Goal: Information Seeking & Learning: Learn about a topic

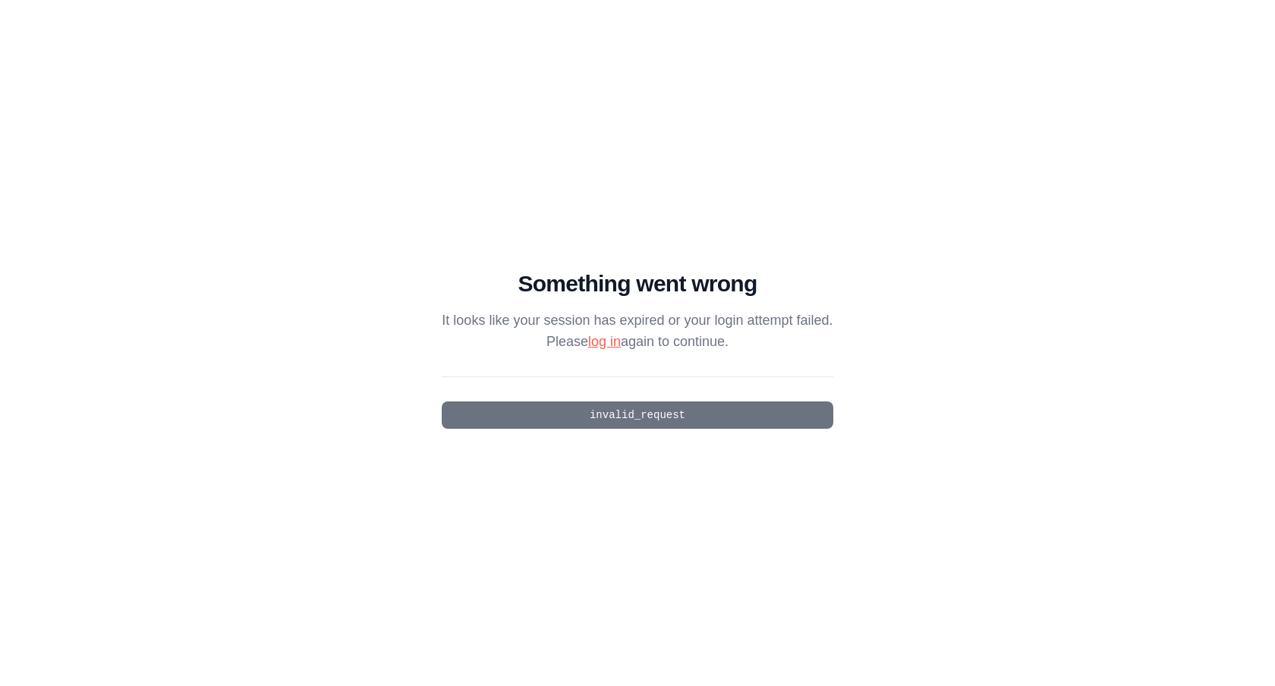
click at [596, 340] on link "log in" at bounding box center [604, 341] width 33 height 15
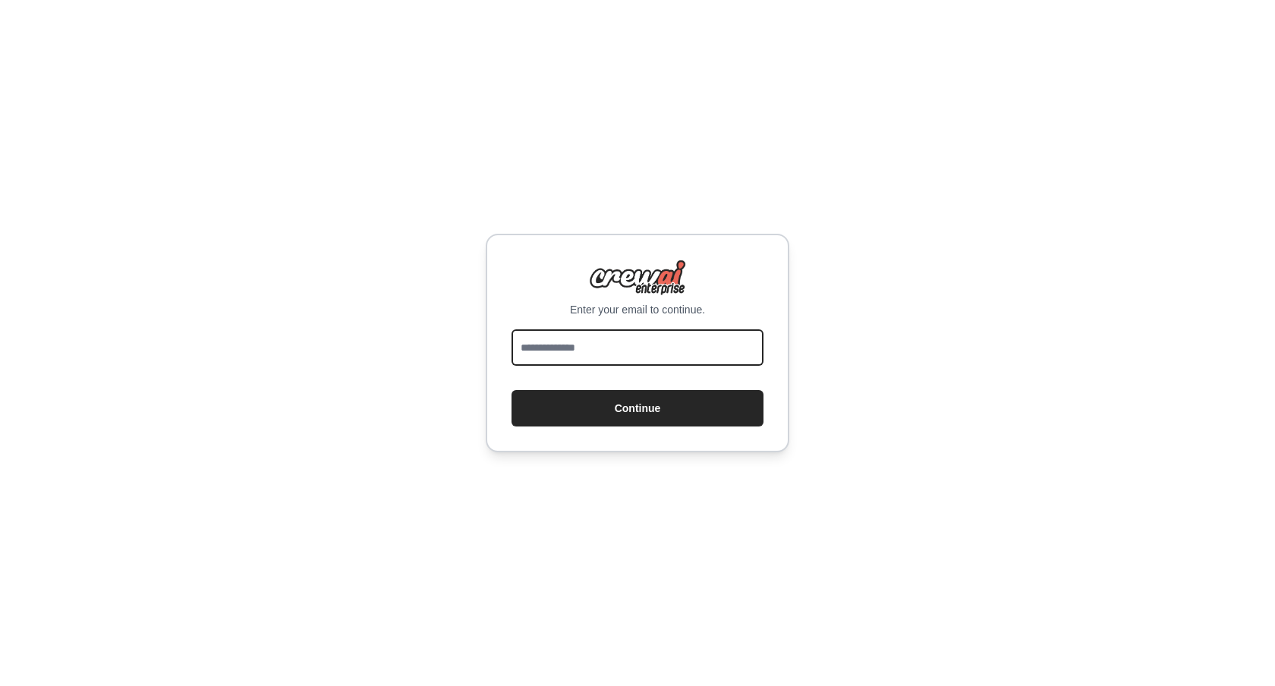
click at [611, 352] on input "email" at bounding box center [638, 347] width 252 height 36
click at [909, 379] on div "Enter your email to continue. Continue" at bounding box center [637, 343] width 1275 height 686
click at [615, 270] on img at bounding box center [637, 278] width 97 height 36
click at [604, 367] on div at bounding box center [638, 350] width 252 height 43
click at [590, 352] on input "email" at bounding box center [638, 347] width 252 height 36
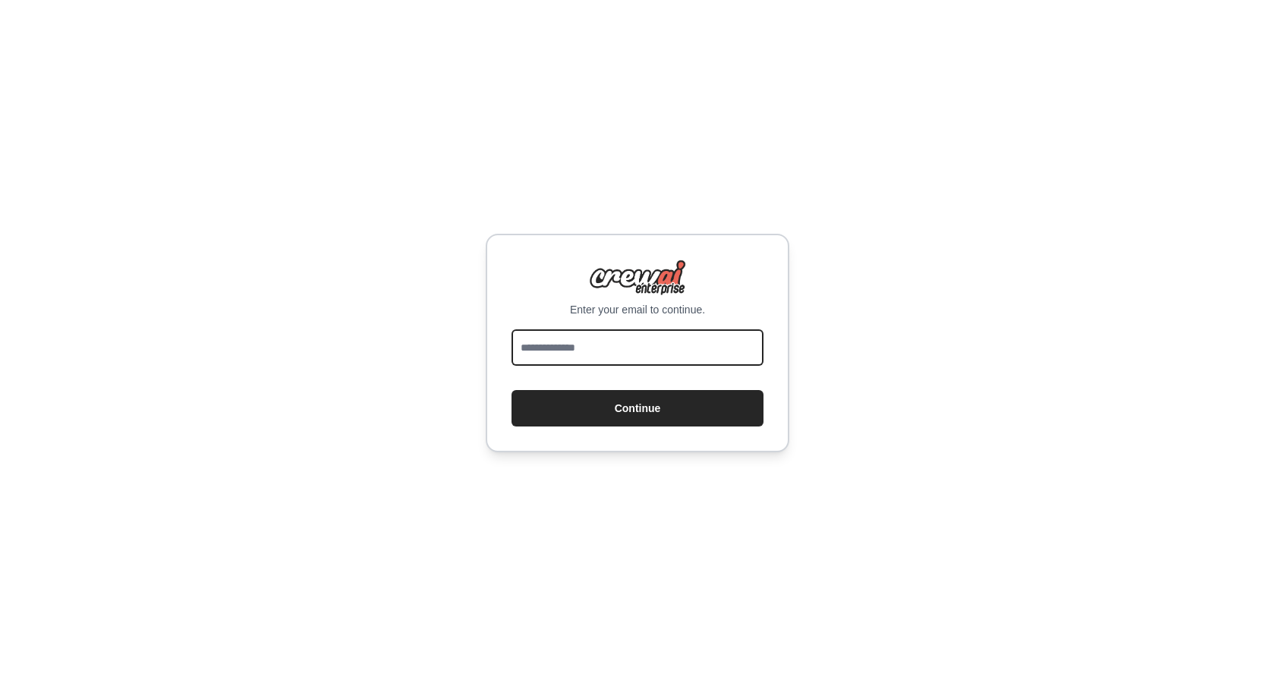
type input "**********"
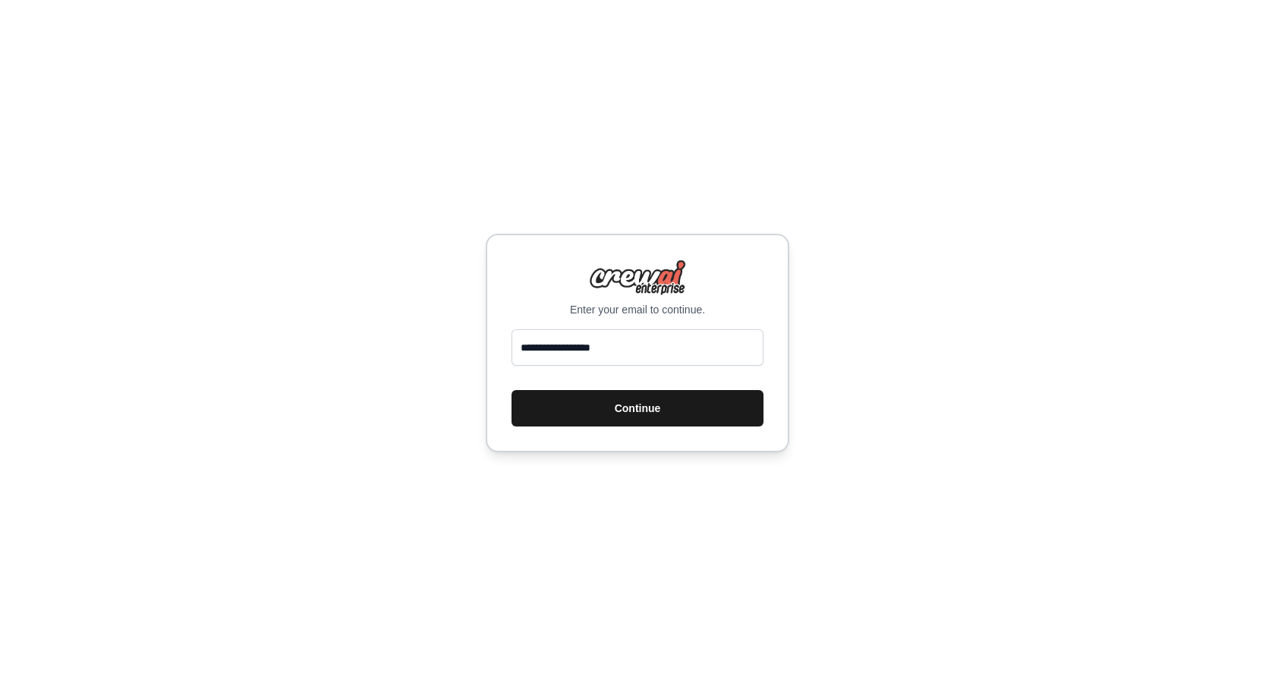
click at [620, 413] on button "Continue" at bounding box center [638, 408] width 252 height 36
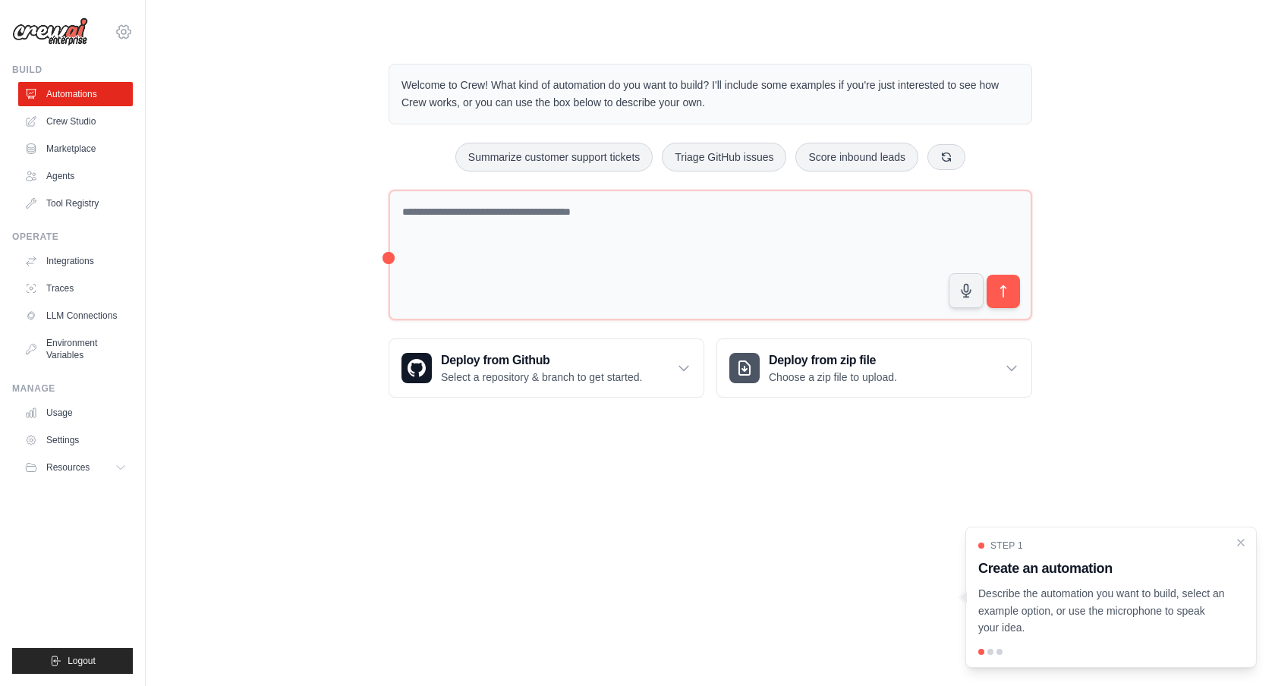
click at [125, 34] on icon at bounding box center [124, 32] width 18 height 18
click at [98, 99] on link "Settings" at bounding box center [124, 102] width 134 height 27
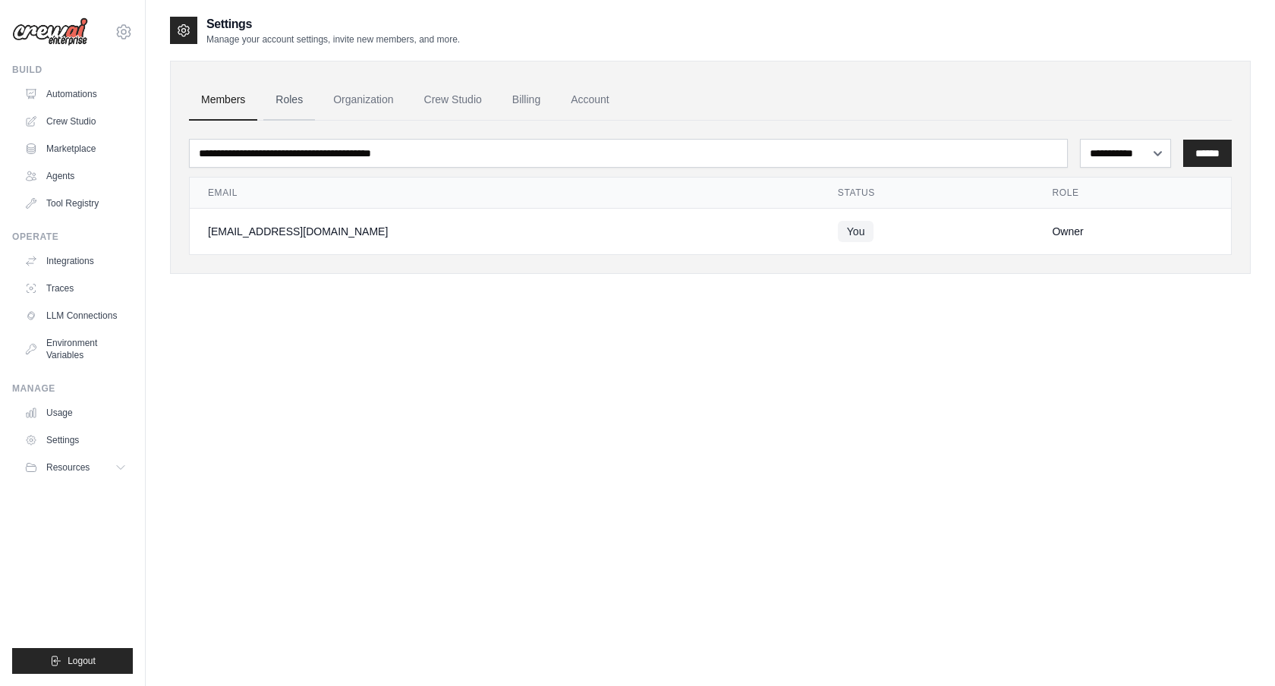
click at [289, 109] on link "Roles" at bounding box center [289, 100] width 52 height 41
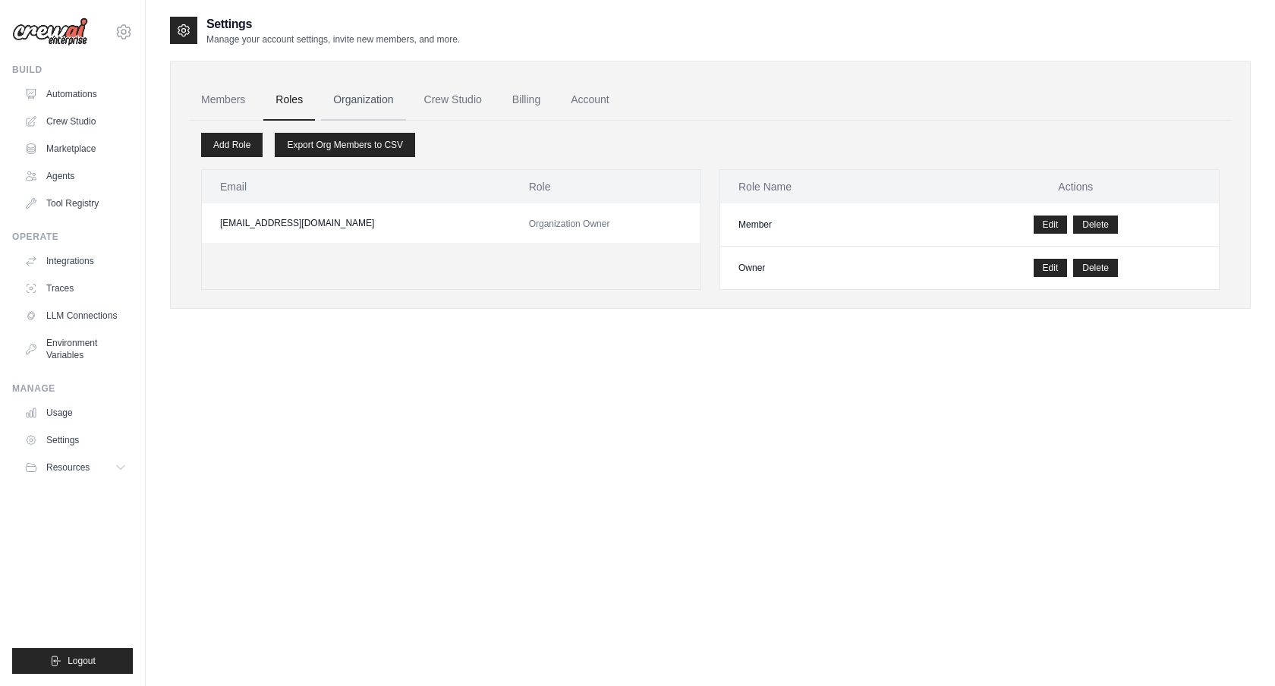
click at [359, 115] on link "Organization" at bounding box center [363, 100] width 84 height 41
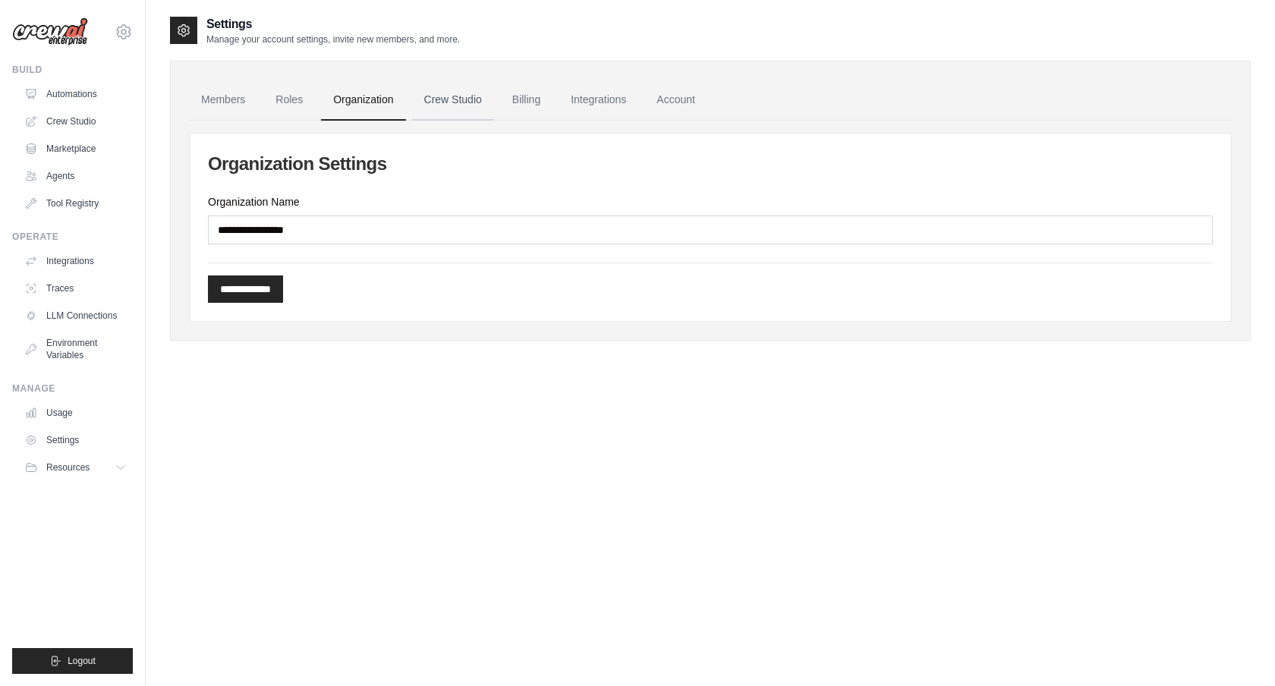
click at [447, 109] on link "Crew Studio" at bounding box center [453, 100] width 82 height 41
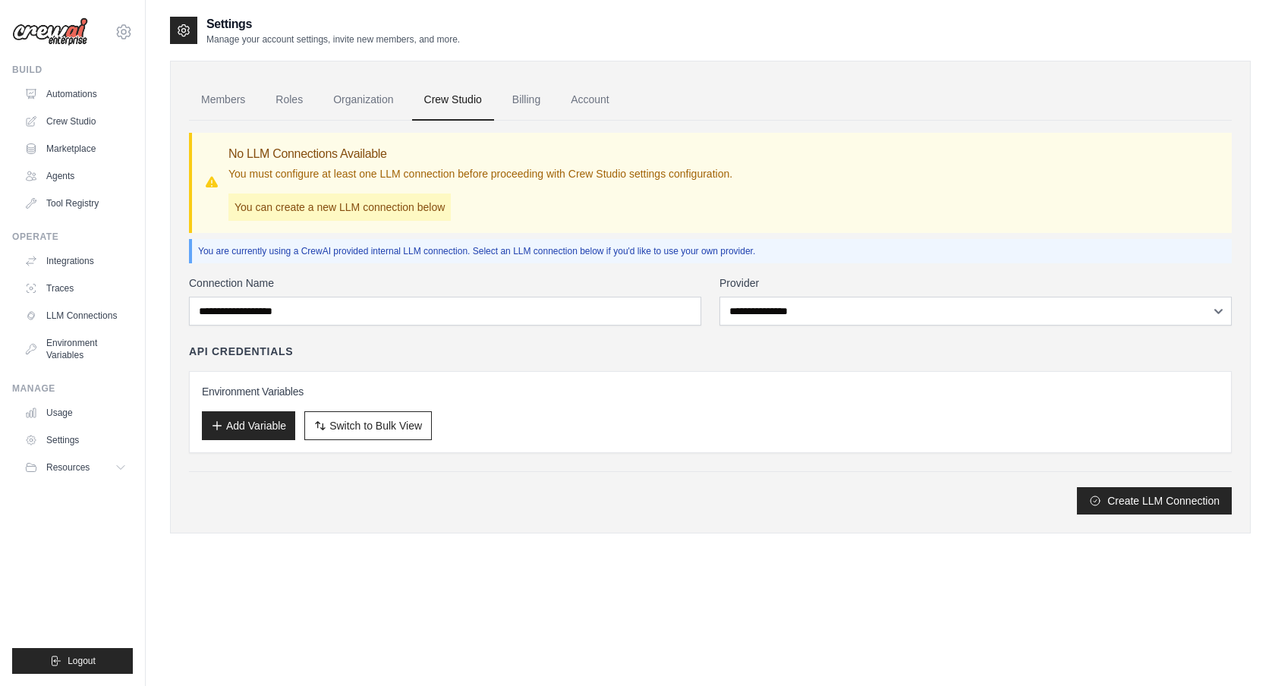
click at [531, 107] on link "Billing" at bounding box center [526, 100] width 52 height 41
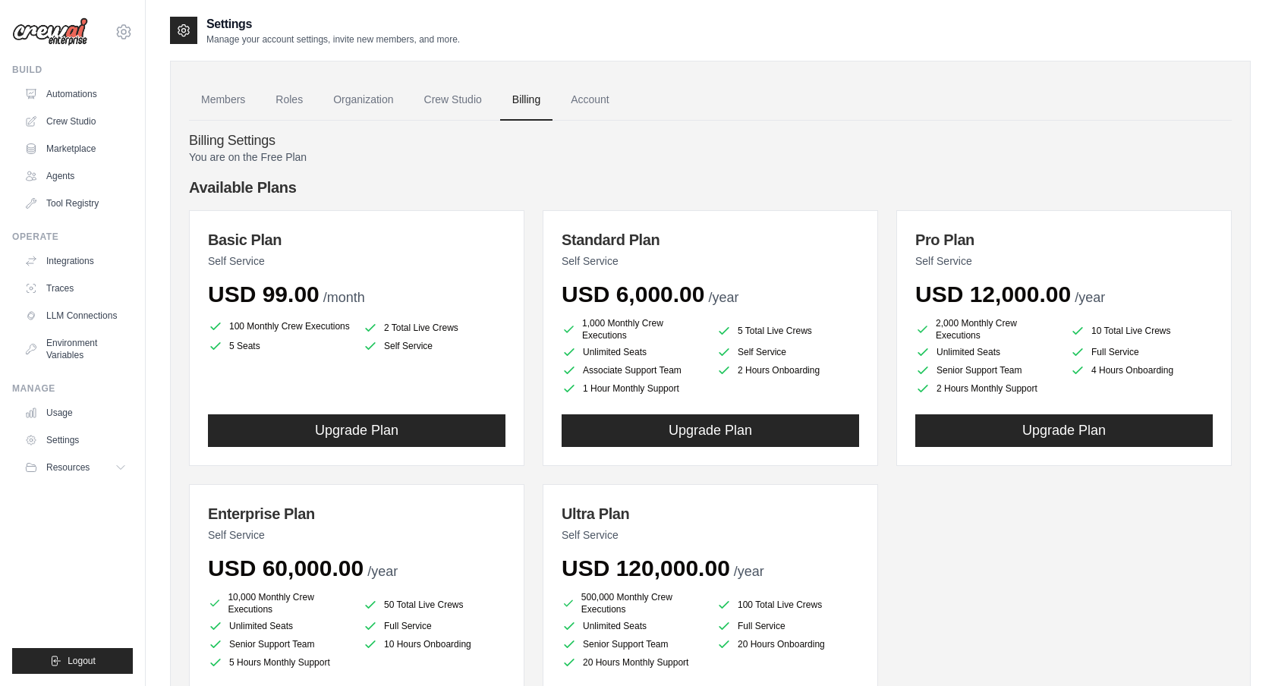
click at [41, 30] on img at bounding box center [50, 31] width 76 height 29
click at [68, 97] on link "Automations" at bounding box center [77, 94] width 115 height 24
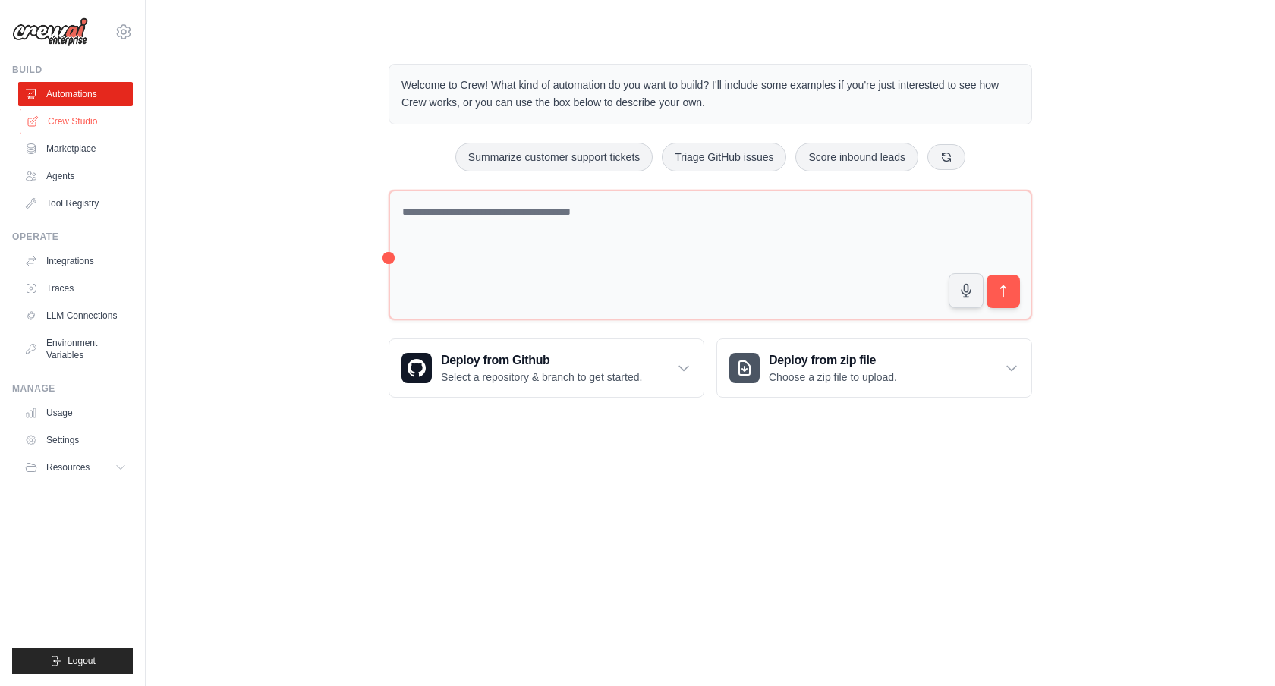
click at [71, 122] on link "Crew Studio" at bounding box center [77, 121] width 115 height 24
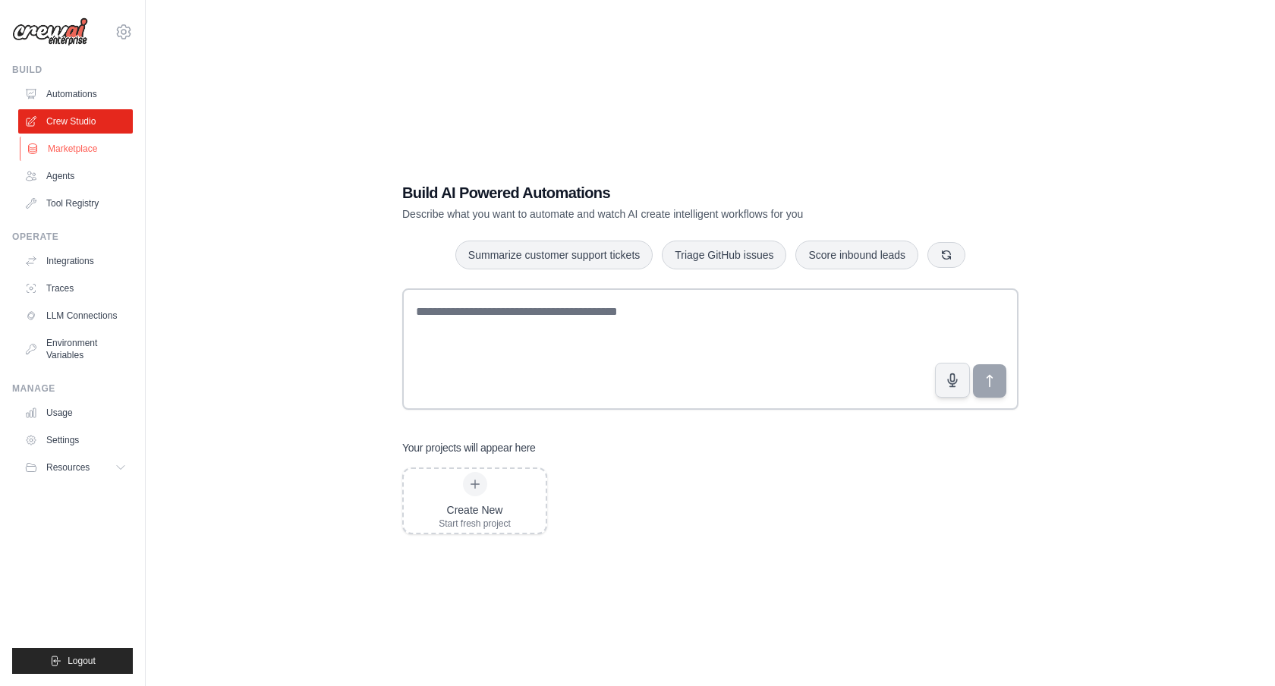
click at [66, 149] on link "Marketplace" at bounding box center [77, 149] width 115 height 24
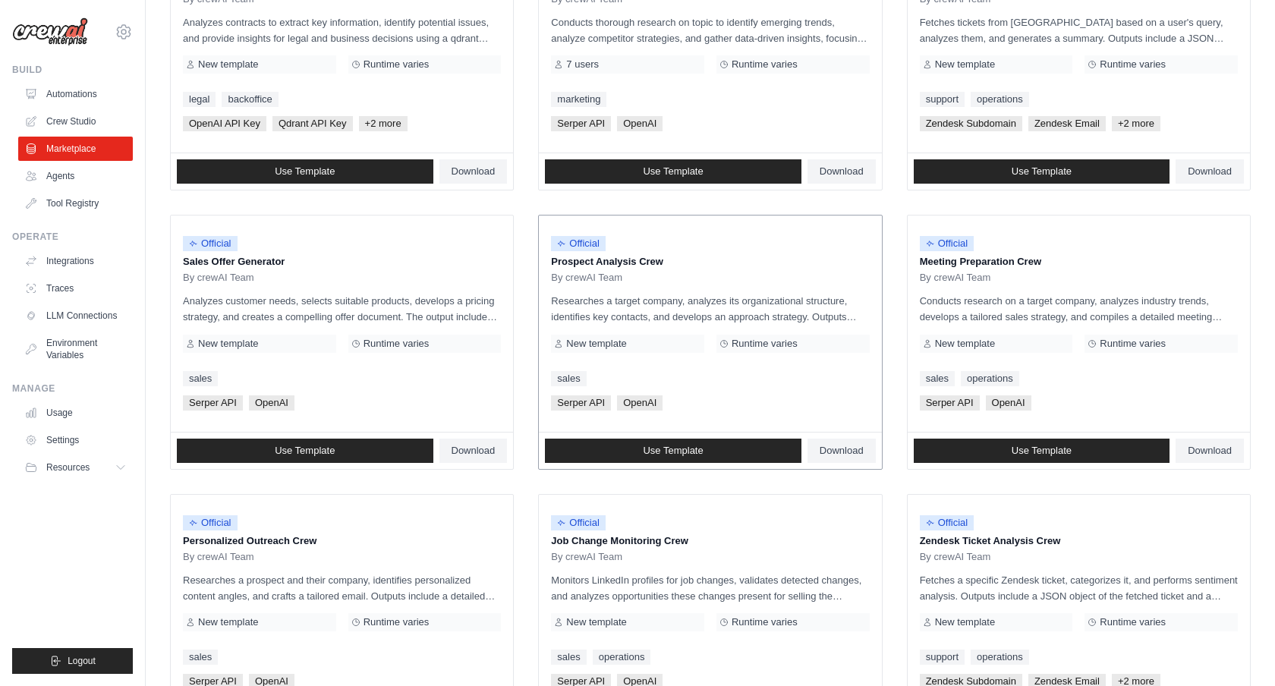
scroll to position [285, 0]
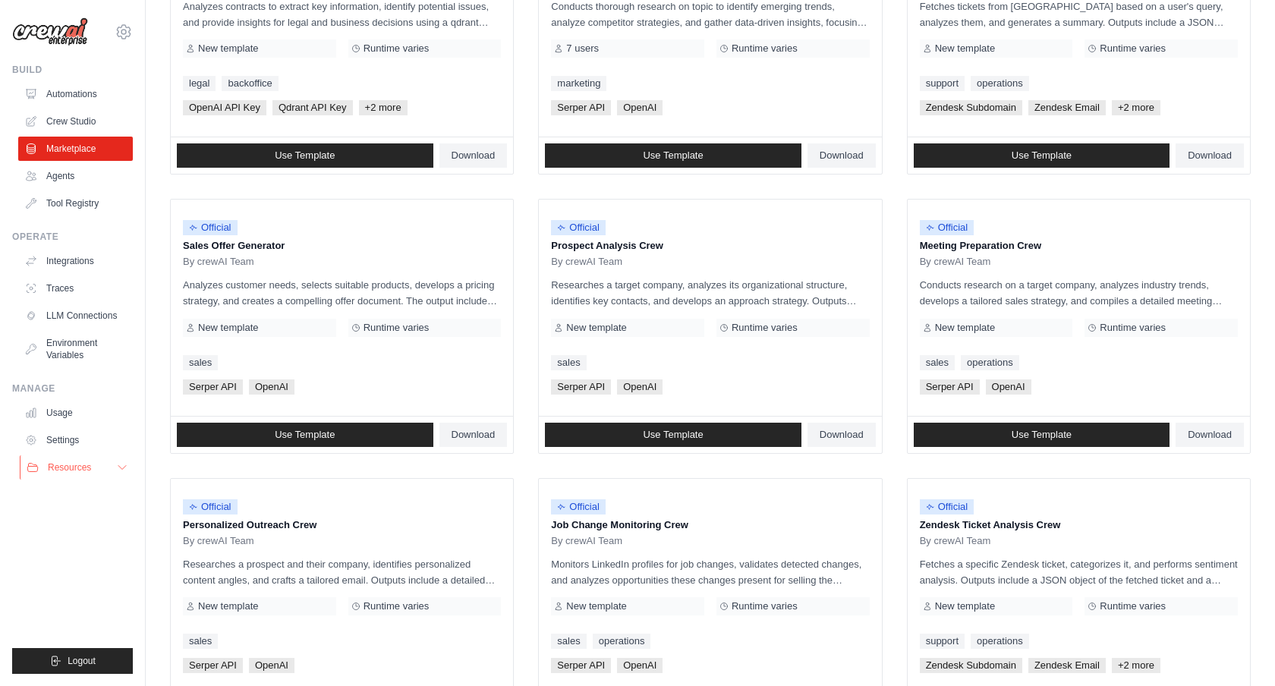
click at [63, 474] on button "Resources" at bounding box center [77, 467] width 115 height 24
click at [55, 565] on span "Video Tutorials" at bounding box center [84, 566] width 60 height 12
